Goal: Task Accomplishment & Management: Use online tool/utility

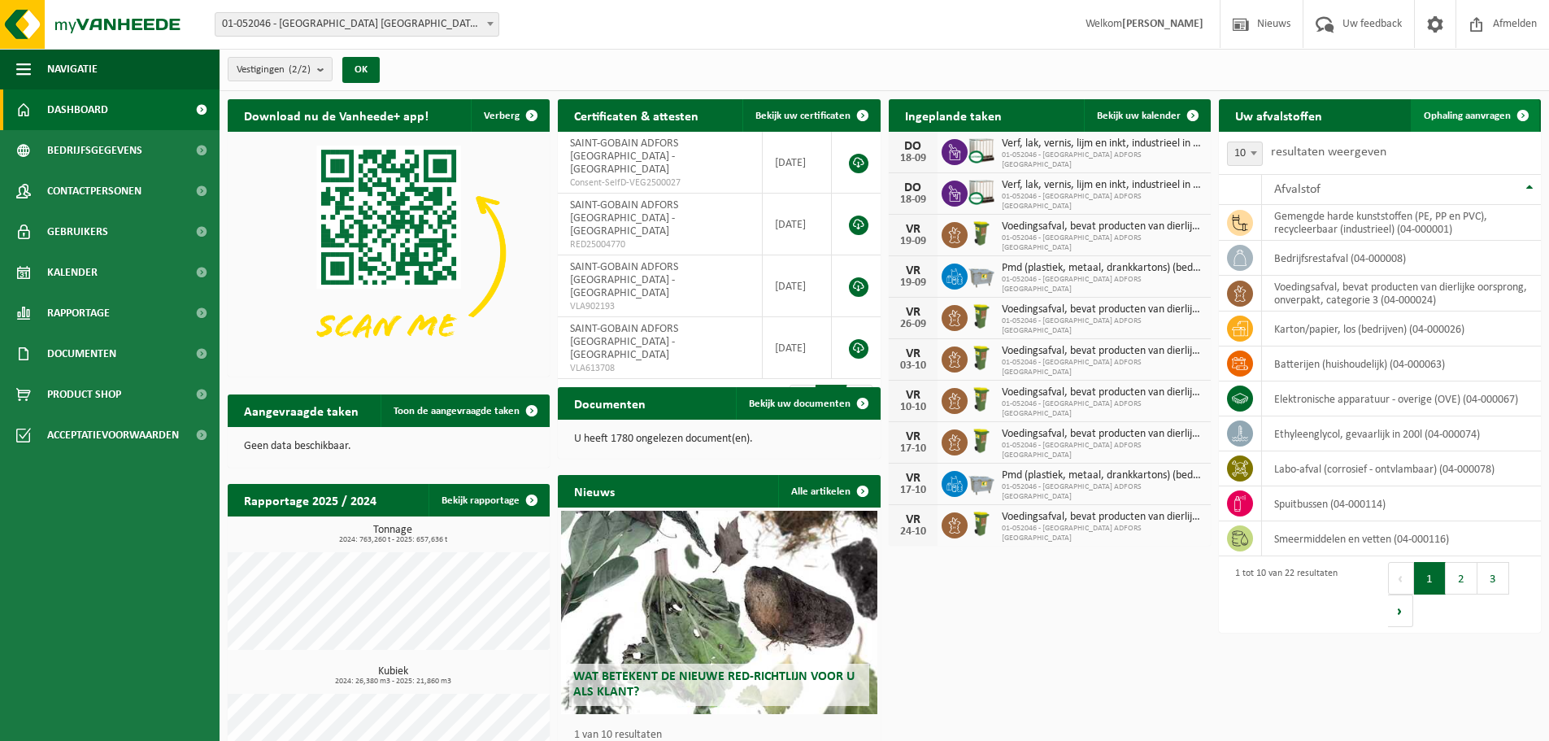
click at [1500, 111] on span "Ophaling aanvragen" at bounding box center [1466, 116] width 87 height 11
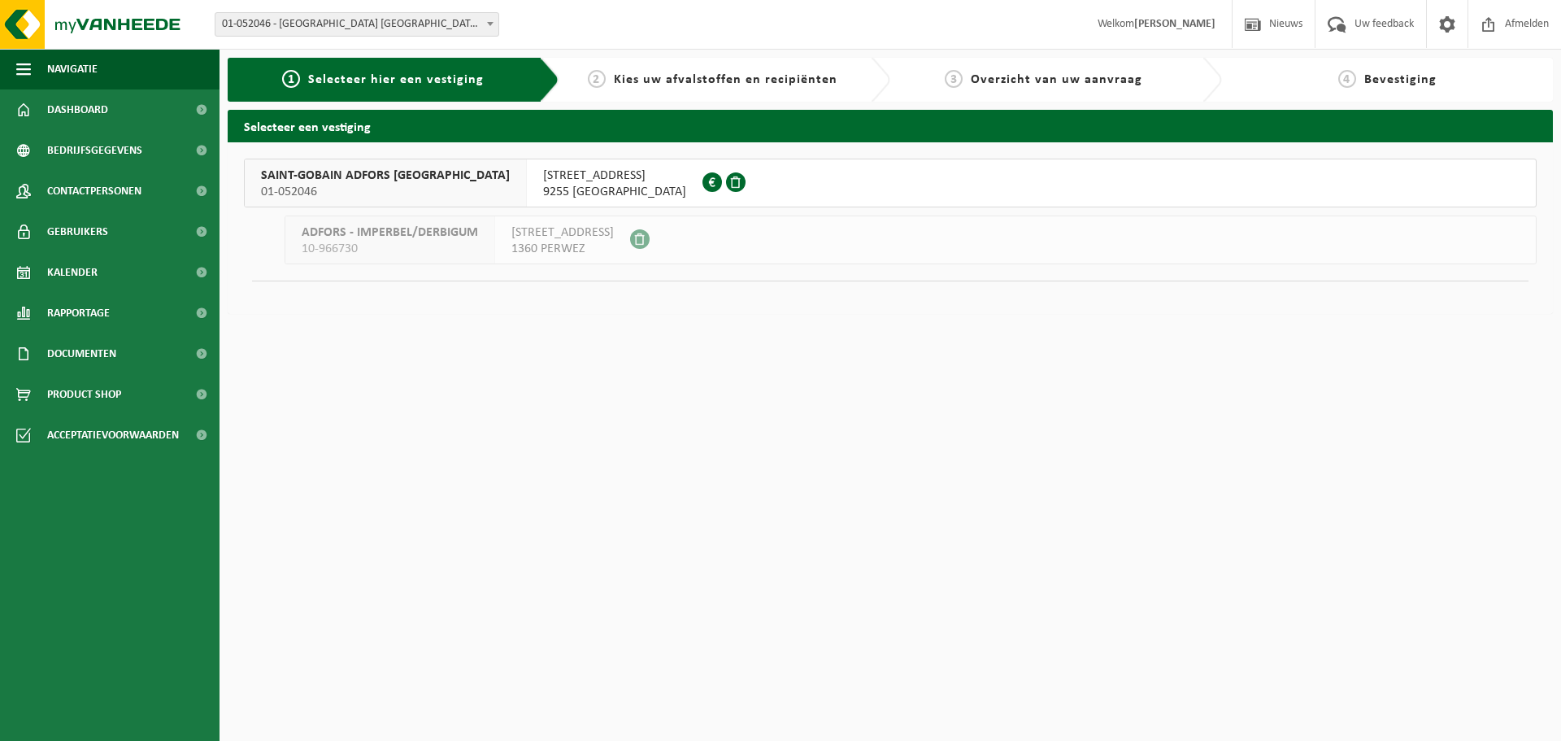
click at [334, 183] on span "SAINT-GOBAIN ADFORS [GEOGRAPHIC_DATA]" at bounding box center [385, 175] width 249 height 16
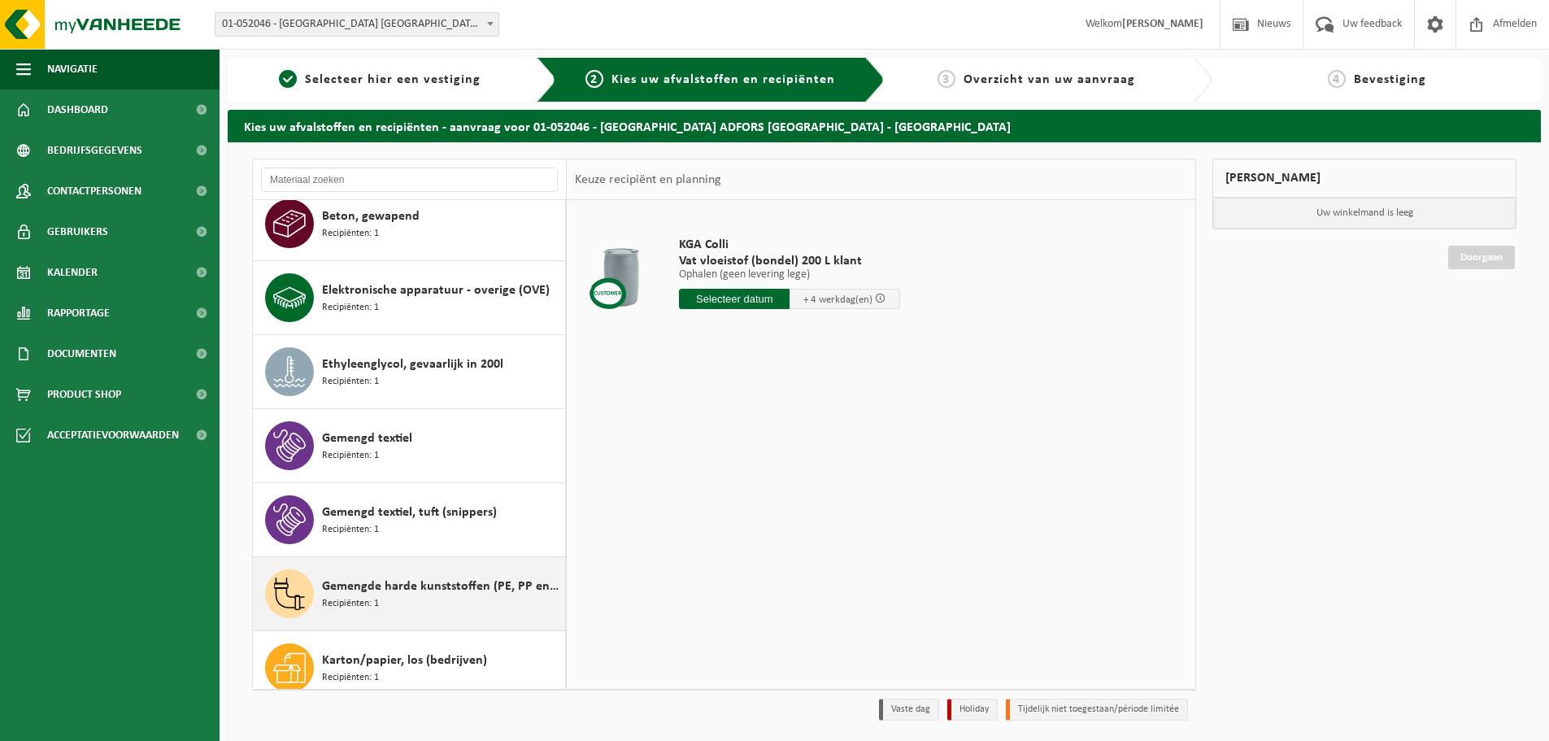
scroll to position [488, 0]
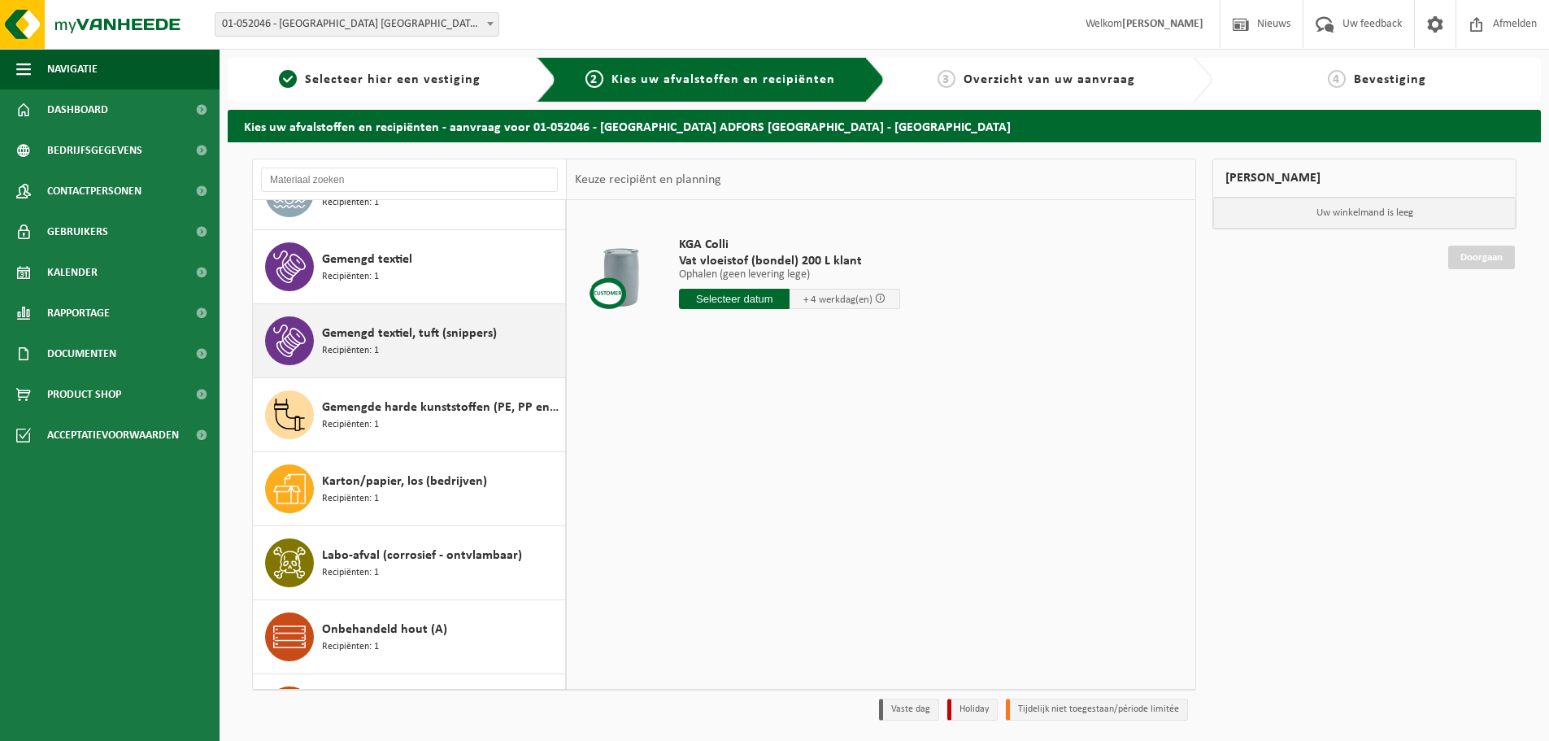
click at [411, 334] on span "Gemengd textiel, tuft (snippers)" at bounding box center [409, 334] width 175 height 20
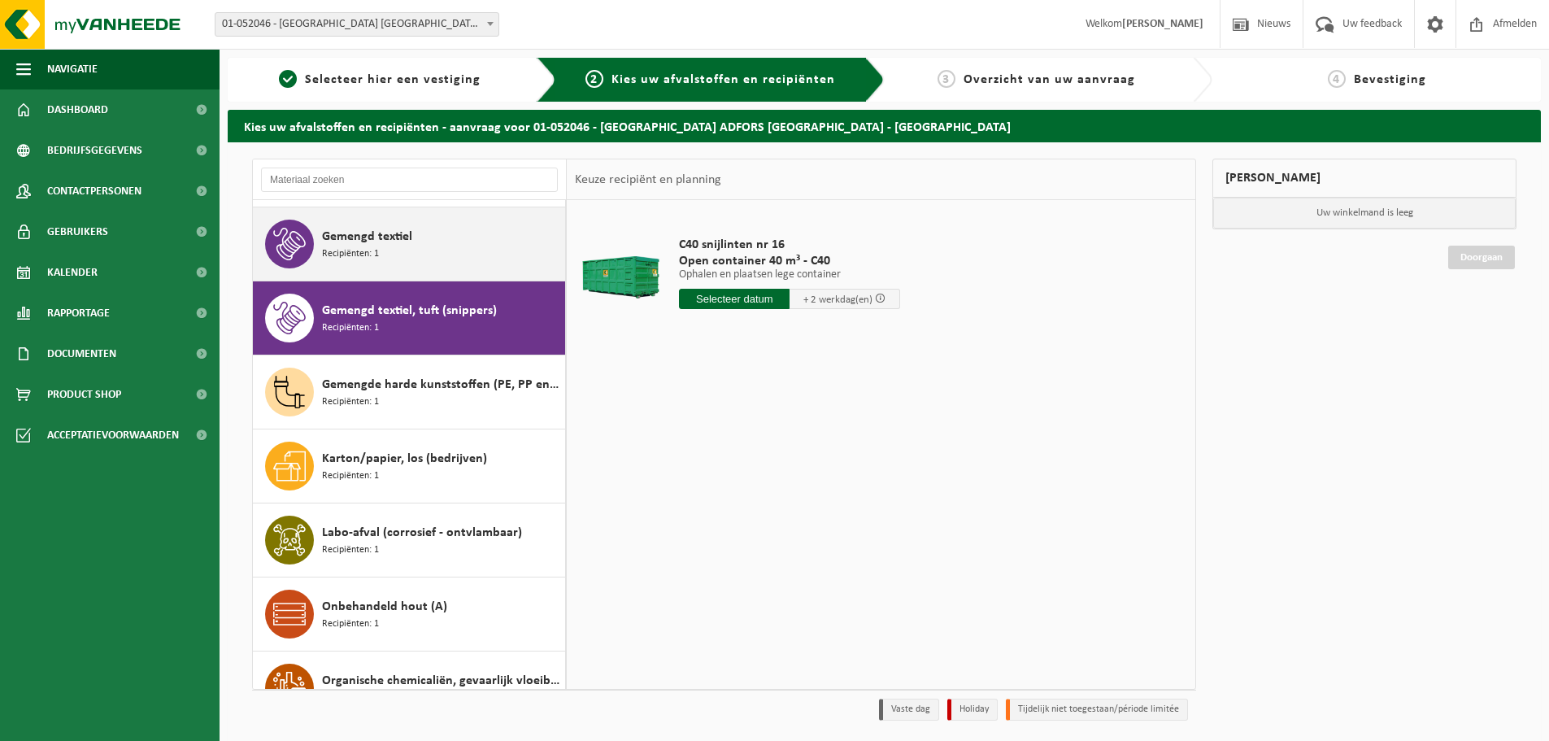
click at [389, 262] on div "Gemengd textiel Recipiënten: 1" at bounding box center [441, 243] width 239 height 49
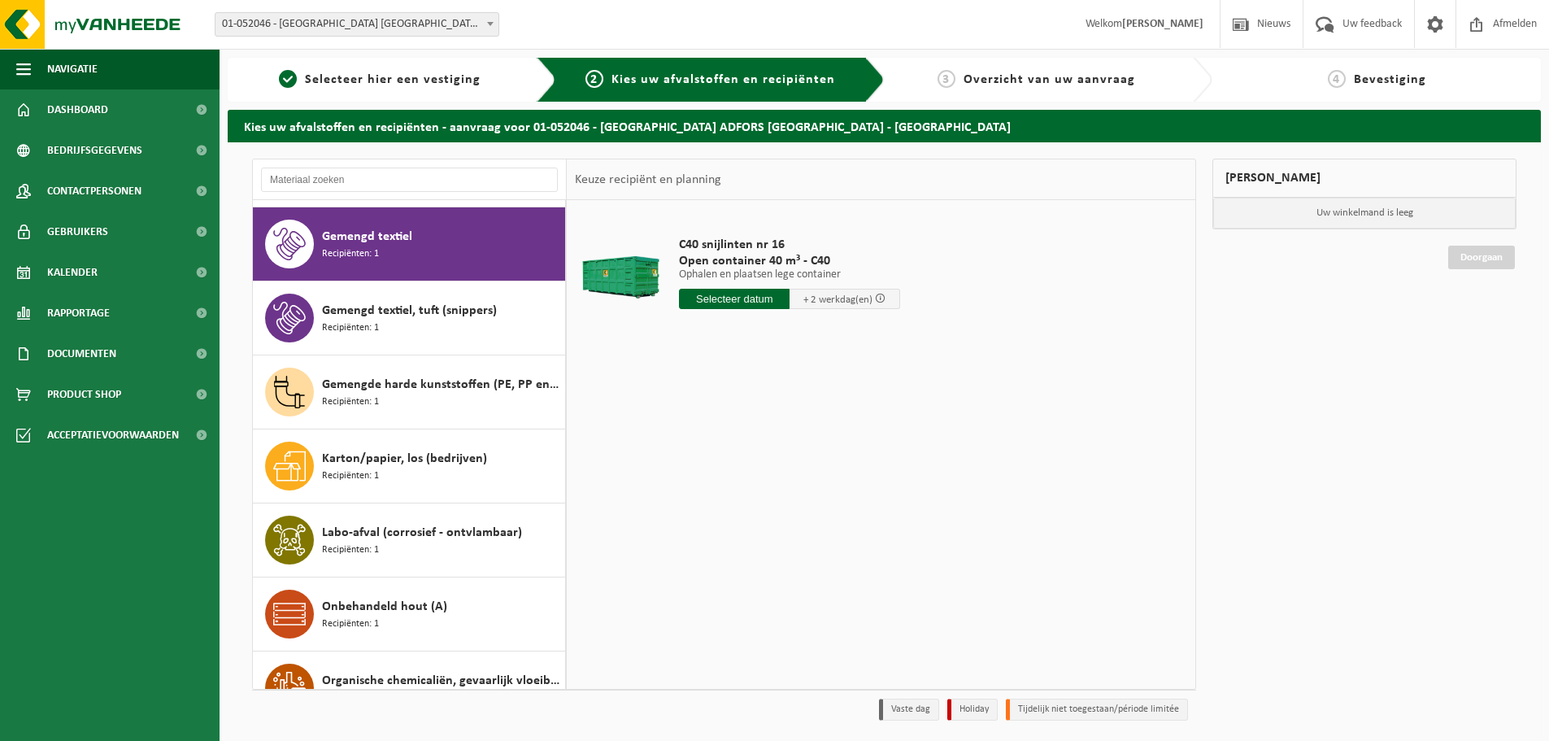
scroll to position [518, 0]
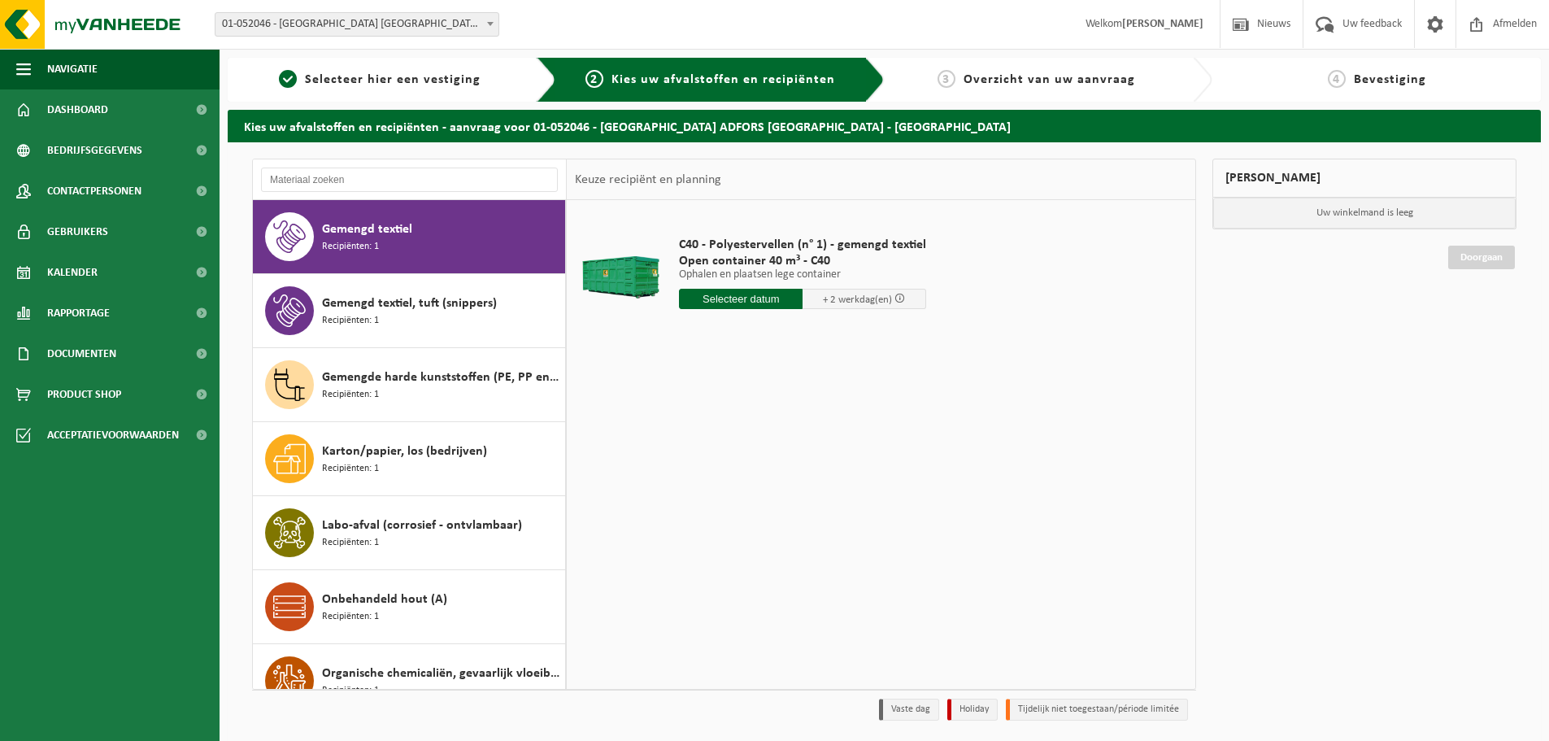
click at [729, 295] on input "text" at bounding box center [741, 299] width 124 height 20
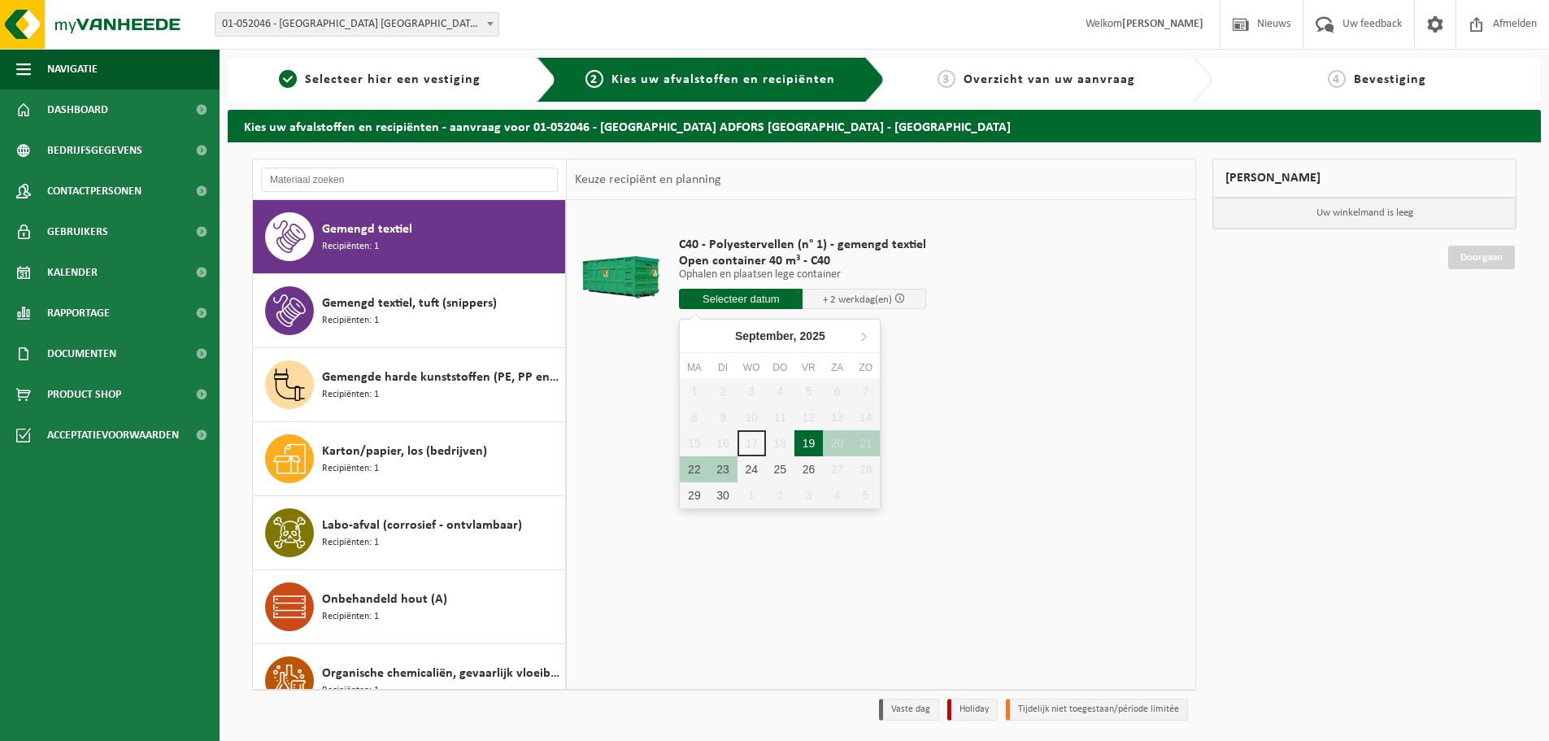
click at [806, 443] on div "19" at bounding box center [808, 443] width 28 height 26
type input "Van 2025-09-19"
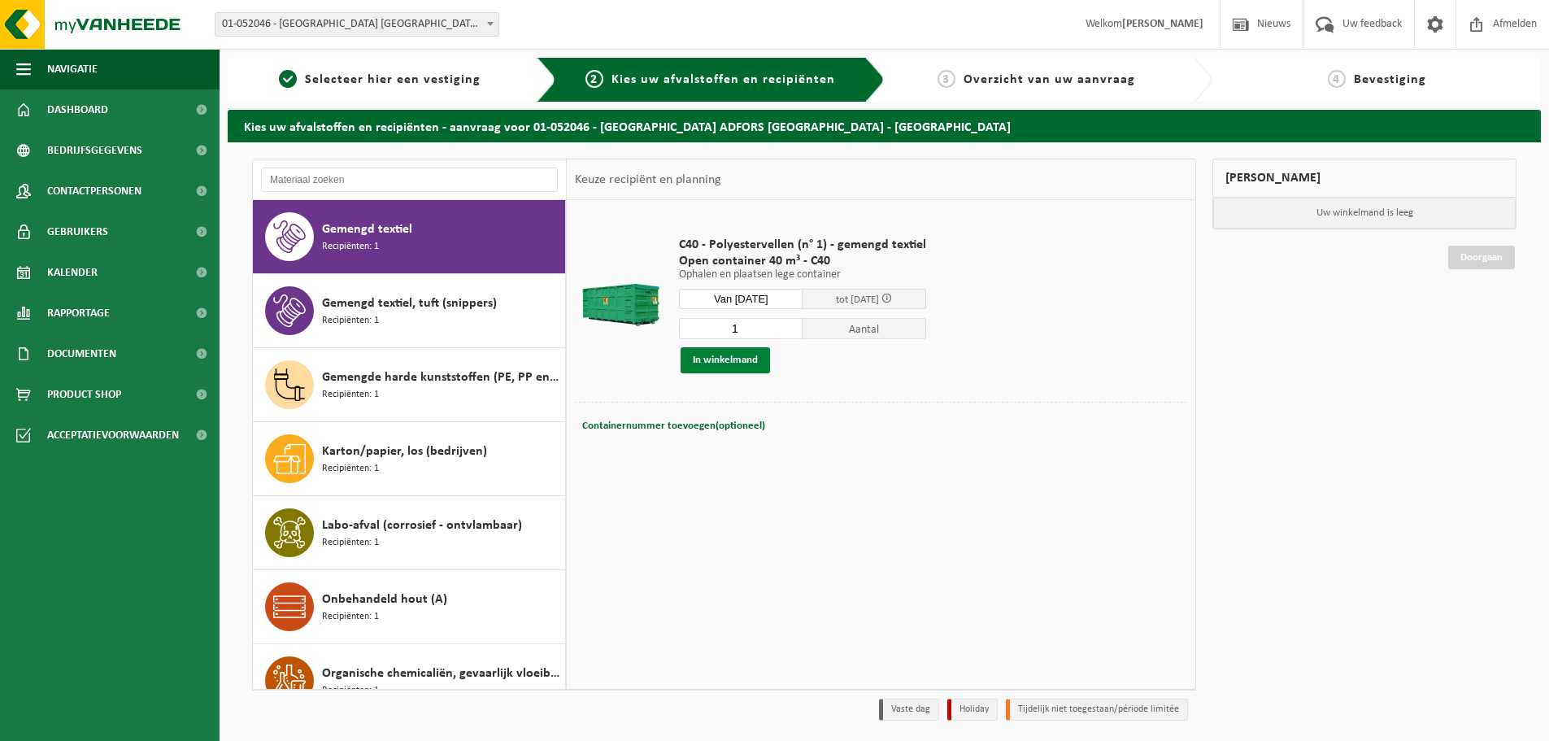
click at [708, 354] on button "In winkelmand" at bounding box center [724, 360] width 89 height 26
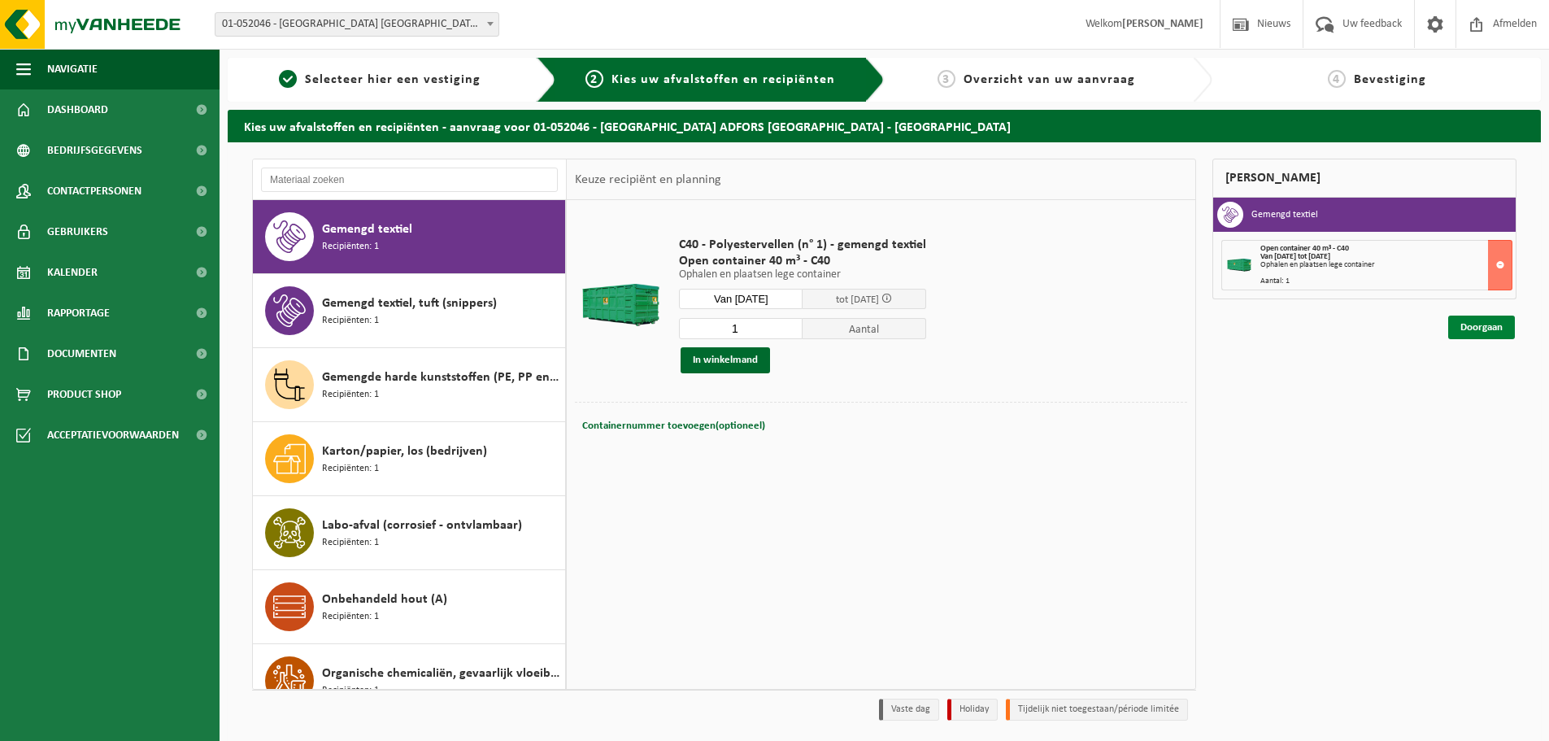
click at [1490, 329] on link "Doorgaan" at bounding box center [1481, 327] width 67 height 24
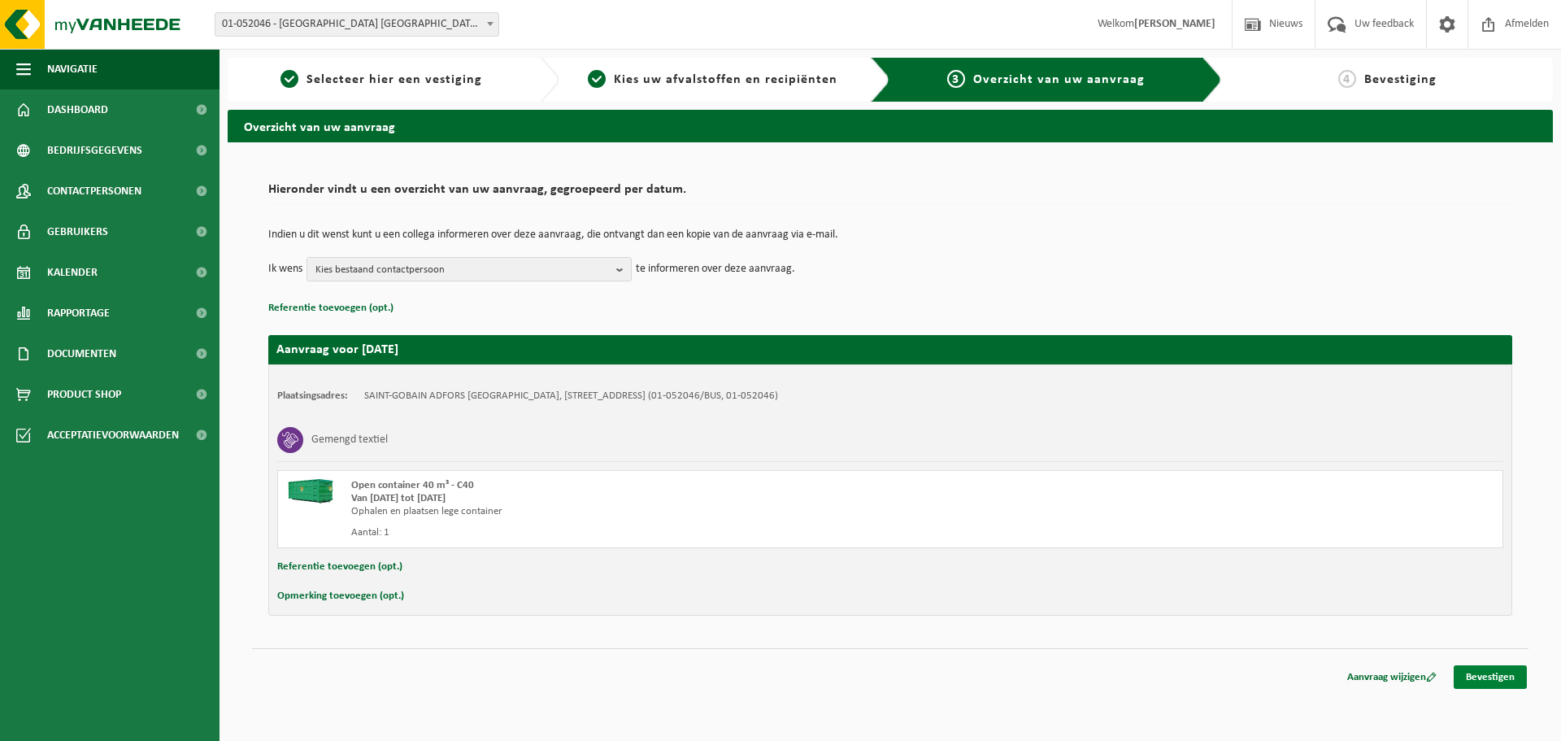
click at [1495, 679] on link "Bevestigen" at bounding box center [1489, 677] width 73 height 24
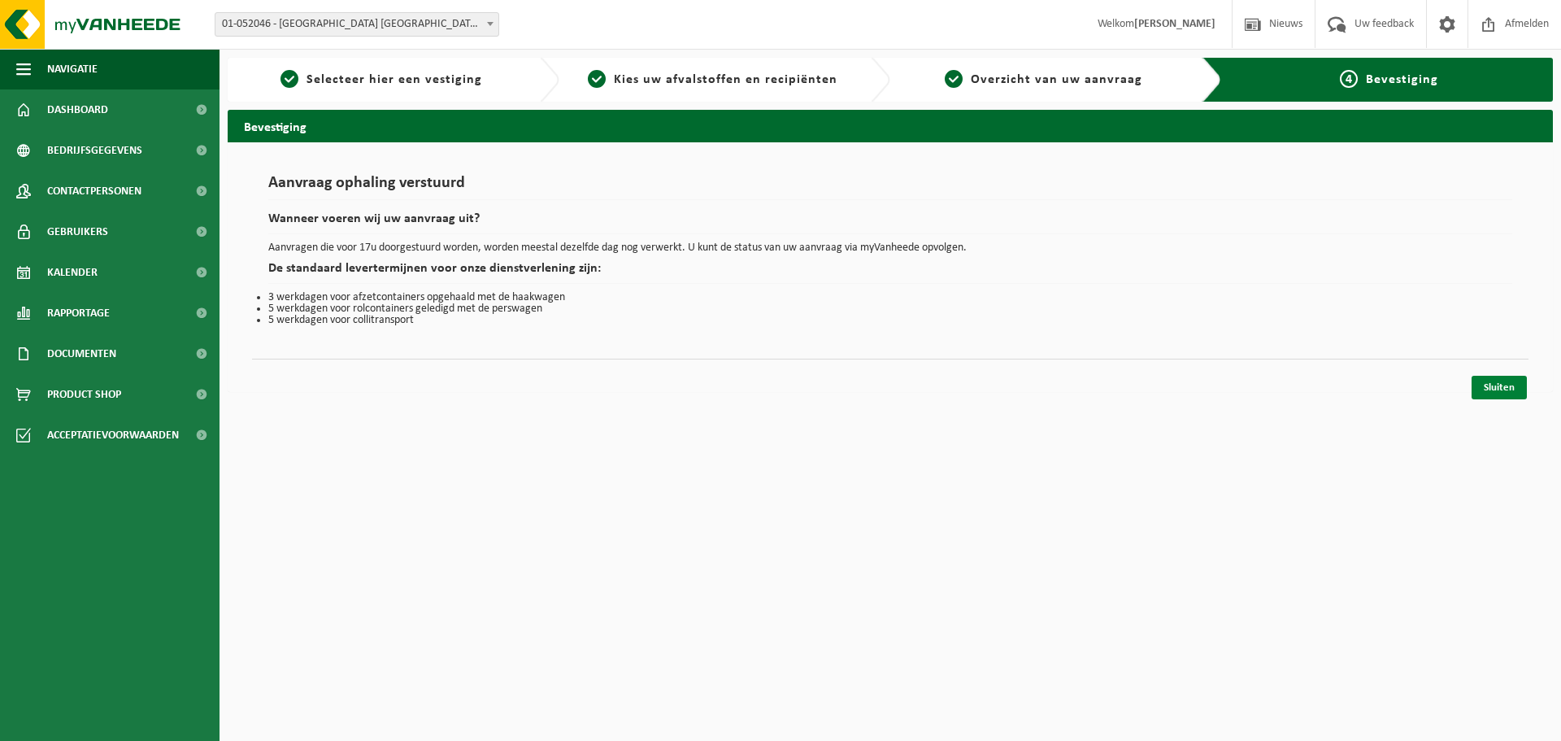
click at [1488, 387] on link "Sluiten" at bounding box center [1498, 388] width 55 height 24
